Goal: Information Seeking & Learning: Find specific fact

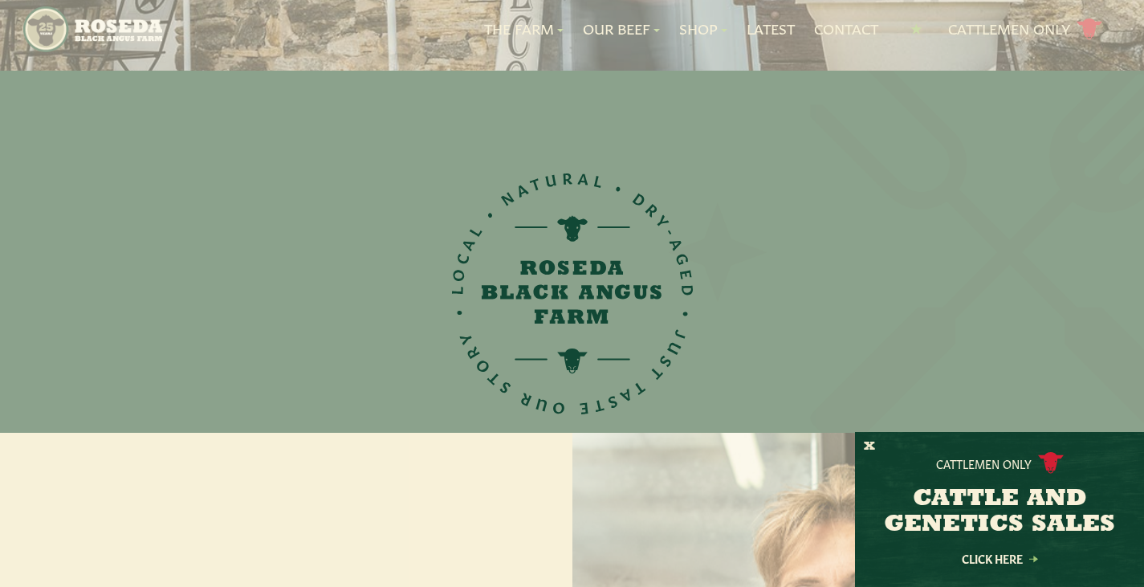
scroll to position [321, 0]
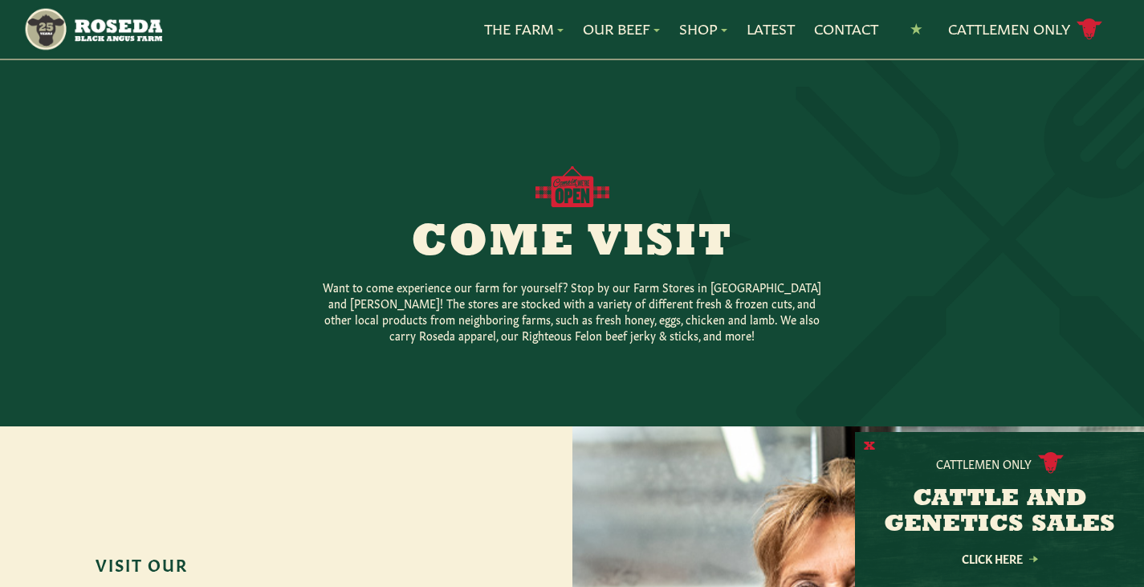
click at [867, 442] on button "X" at bounding box center [869, 446] width 11 height 17
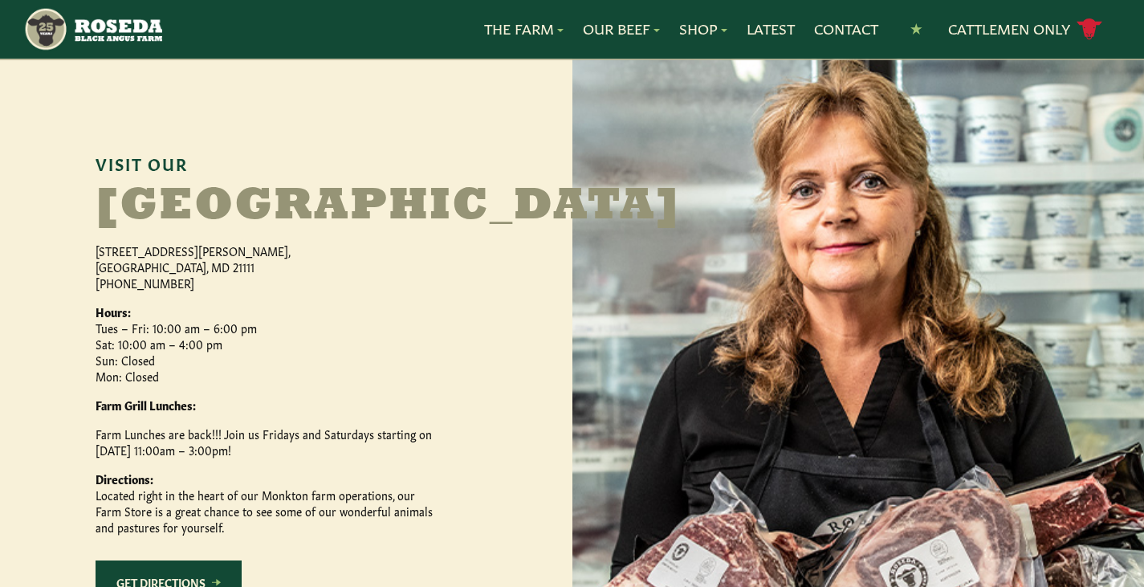
scroll to position [803, 0]
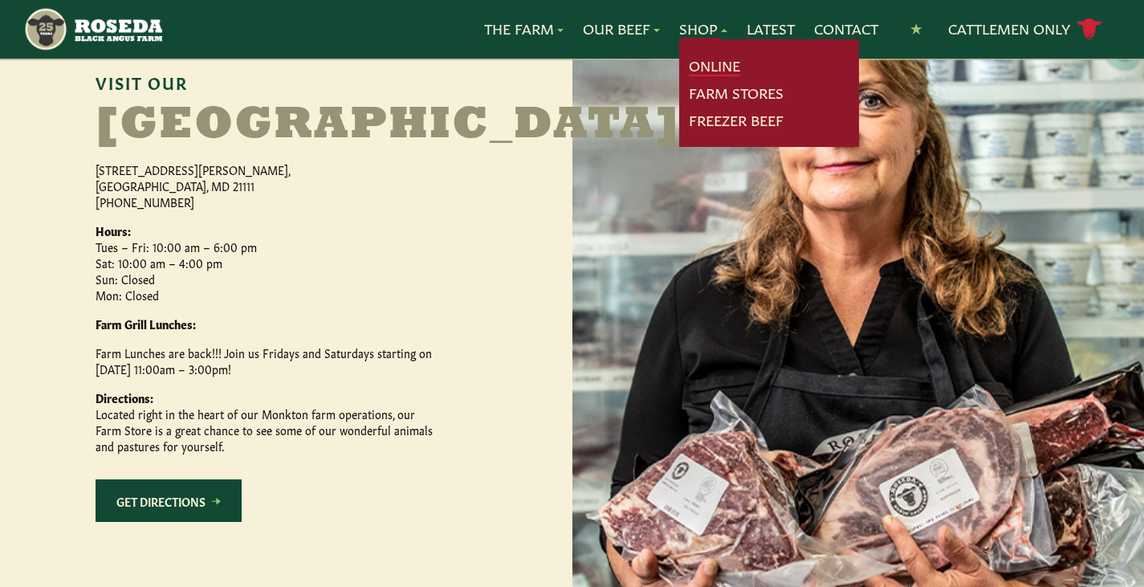
click at [714, 61] on link "Online" at bounding box center [714, 65] width 51 height 21
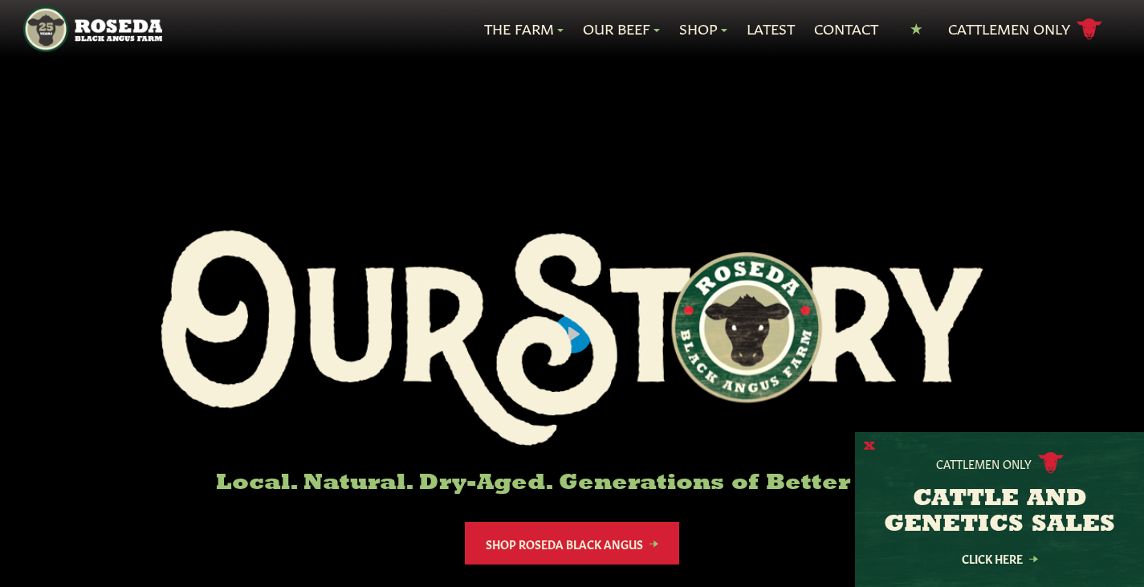
click at [870, 442] on button "X" at bounding box center [869, 446] width 11 height 17
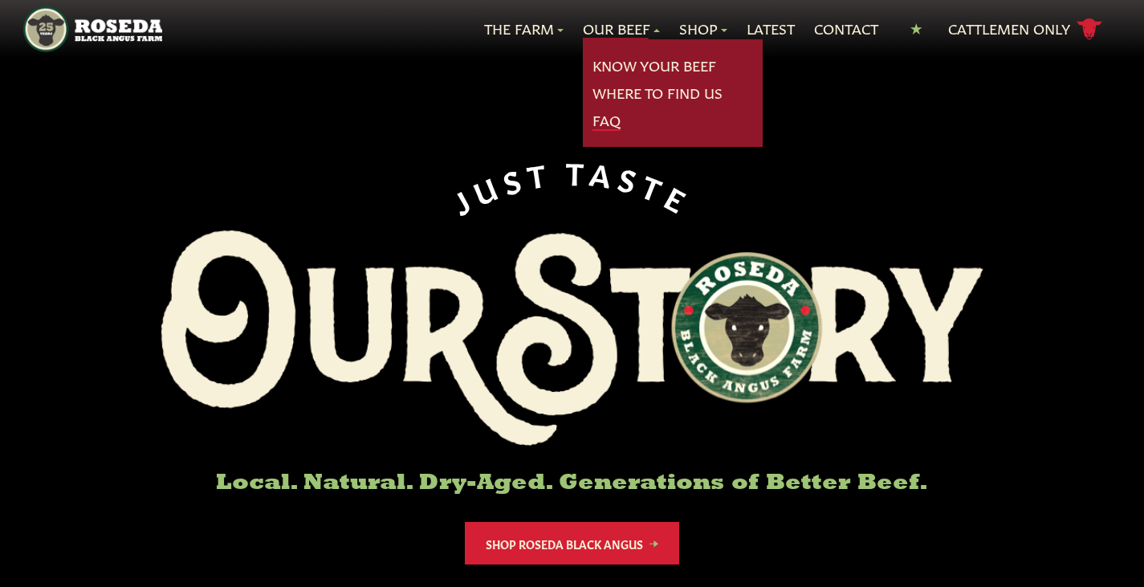
click at [592, 116] on link "FAQ" at bounding box center [606, 120] width 28 height 21
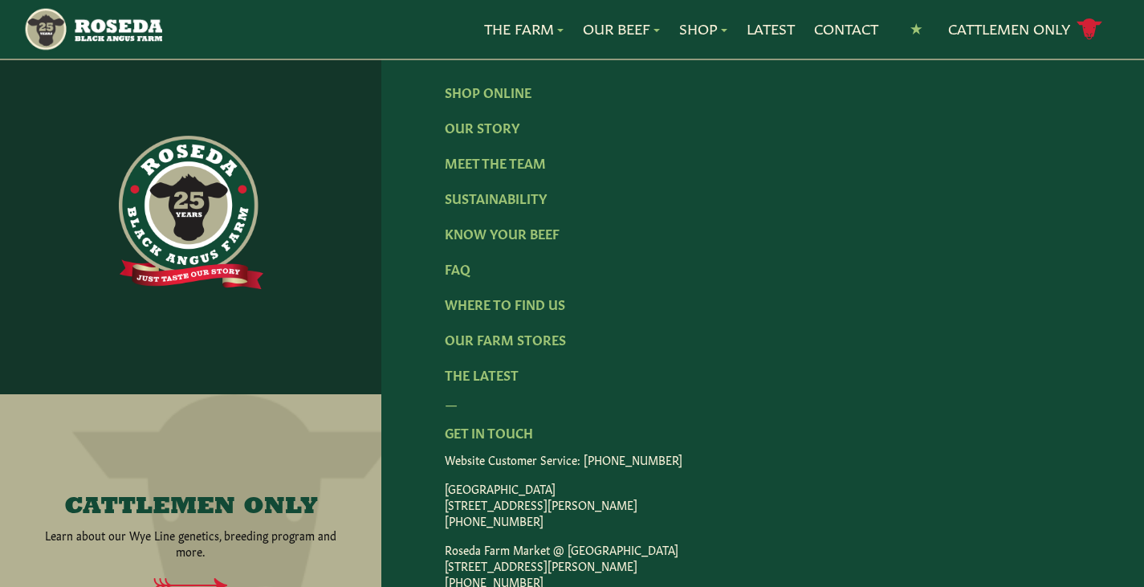
scroll to position [2729, 0]
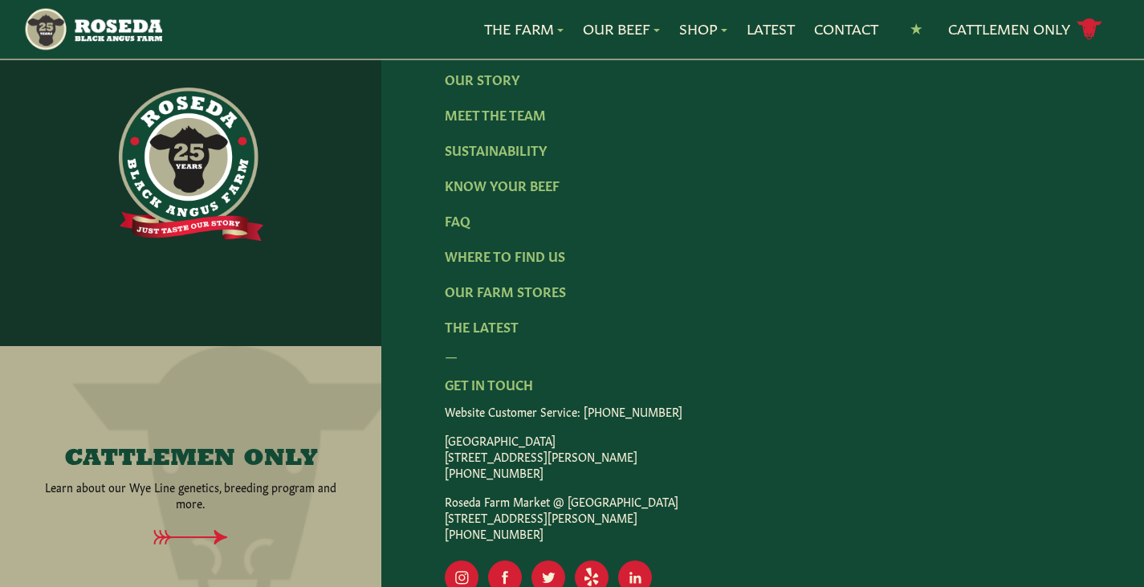
click at [628, 493] on p "Roseda Farm Market @ [GEOGRAPHIC_DATA] [STREET_ADDRESS] [PHONE_NUMBER]" at bounding box center [763, 517] width 636 height 48
drag, startPoint x: 569, startPoint y: 464, endPoint x: 655, endPoint y: 457, distance: 86.2
click at [655, 493] on p "Roseda Farm Market @ [GEOGRAPHIC_DATA] [STREET_ADDRESS] [PHONE_NUMBER]" at bounding box center [763, 517] width 636 height 48
copy p "edgeapple Farm"
